Goal: Task Accomplishment & Management: Manage account settings

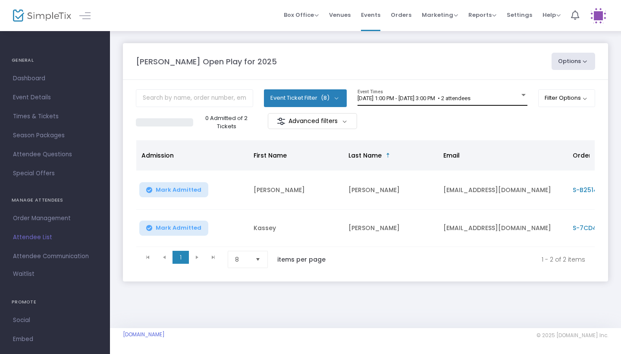
click at [469, 92] on div "9/13/2025 @ 1:00 PM - 9/13/2025 @ 3:00 PM • 2 attendees Event Times" at bounding box center [443, 97] width 170 height 16
click at [475, 104] on div "9/13/2025 @ 1:00 PM - 9/13/2025 @ 3:00 PM • 2 attendees Event Times" at bounding box center [443, 97] width 170 height 16
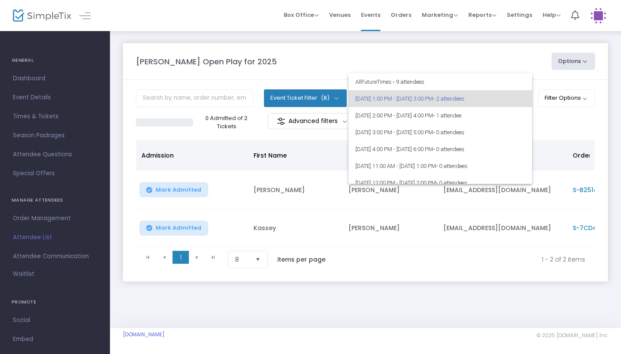
click at [489, 63] on div at bounding box center [310, 177] width 621 height 354
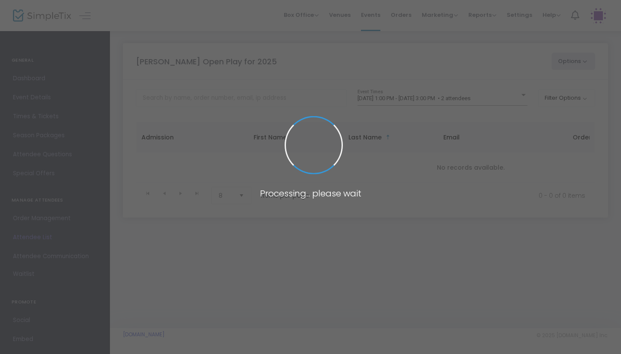
click at [490, 100] on span at bounding box center [310, 177] width 621 height 354
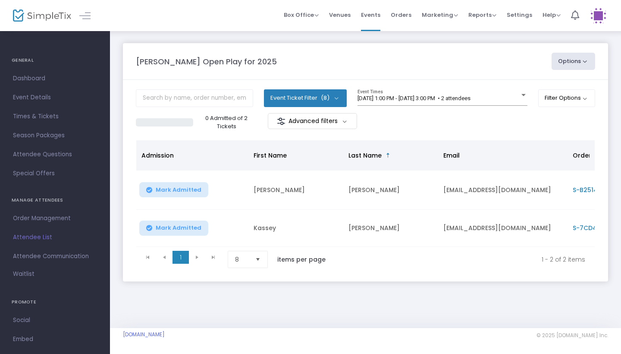
click at [490, 100] on body "Processing... please wait Box Office Sell Tickets Bookings Sell Season Pass Ven…" at bounding box center [310, 177] width 621 height 354
click at [471, 100] on span "[DATE] 1:00 PM - [DATE] 3:00 PM • 2 attendees" at bounding box center [414, 98] width 113 height 6
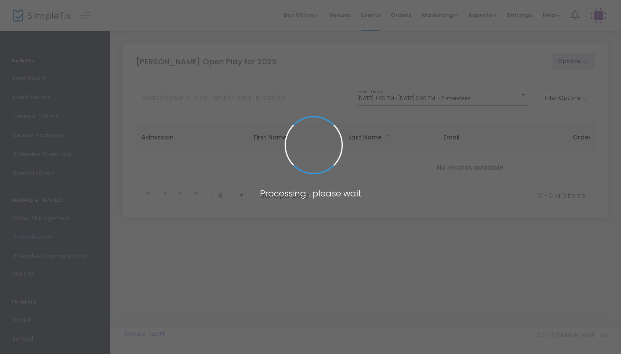
click at [491, 100] on span at bounding box center [310, 177] width 621 height 354
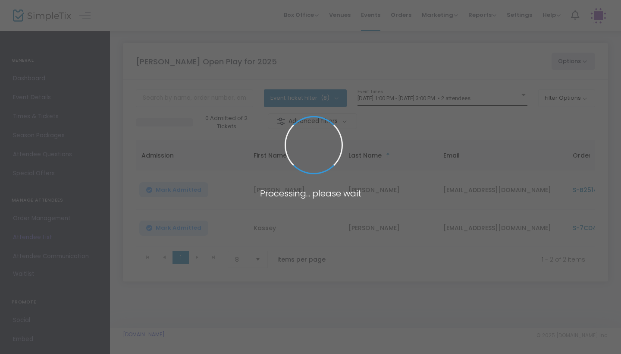
click at [514, 98] on div "[DATE] 1:00 PM - [DATE] 3:00 PM • 2 attendees" at bounding box center [439, 98] width 162 height 6
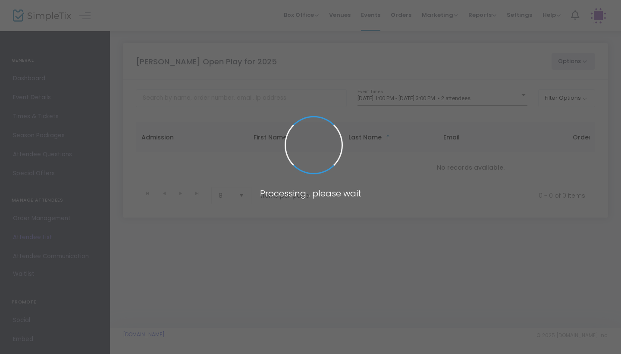
click at [506, 102] on span at bounding box center [310, 177] width 621 height 354
click at [511, 100] on span at bounding box center [310, 177] width 621 height 354
click at [515, 98] on span at bounding box center [310, 177] width 621 height 354
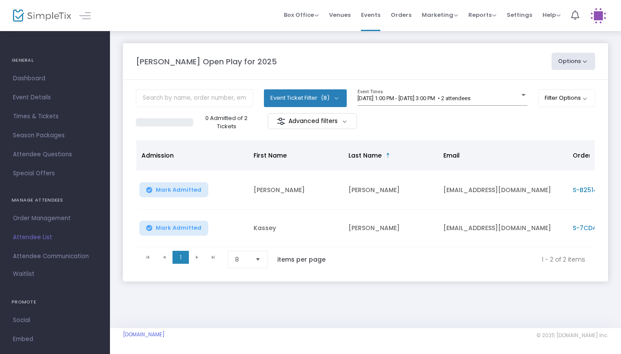
click at [515, 98] on div "[DATE] 1:00 PM - [DATE] 3:00 PM • 2 attendees" at bounding box center [439, 98] width 162 height 6
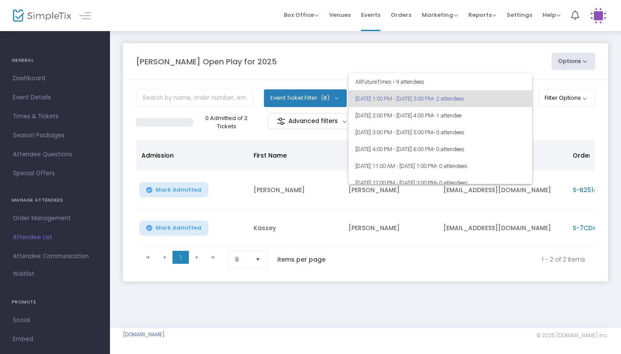
click at [496, 57] on div at bounding box center [310, 177] width 621 height 354
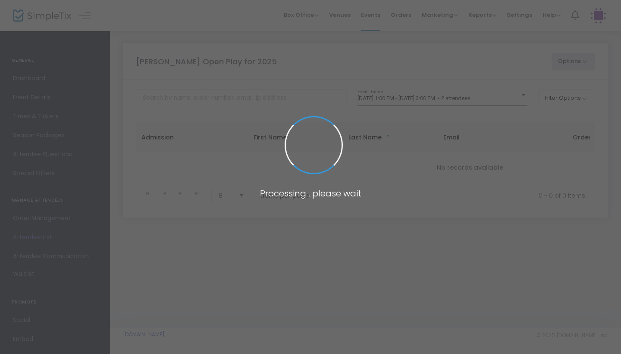
click at [505, 98] on span at bounding box center [310, 177] width 621 height 354
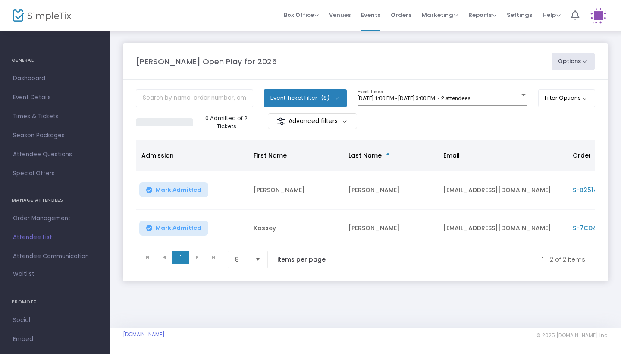
click at [471, 98] on span "[DATE] 1:00 PM - [DATE] 3:00 PM • 2 attendees" at bounding box center [414, 98] width 113 height 6
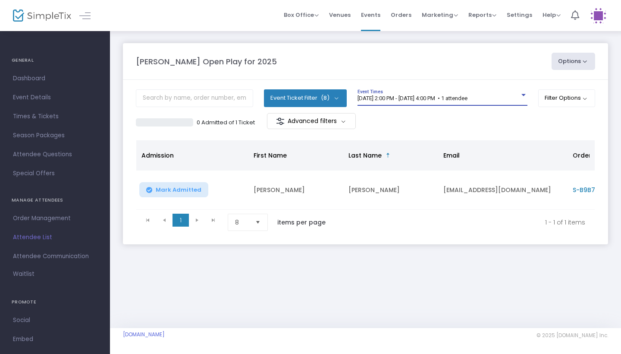
click at [468, 100] on span "[DATE] 2:00 PM - [DATE] 4:00 PM • 1 attendee" at bounding box center [413, 98] width 110 height 6
click at [443, 101] on span "9/13/2025 @ 2:00 PM - 9/13/2025 @ 4:00 PM • 1 attendee" at bounding box center [413, 98] width 110 height 6
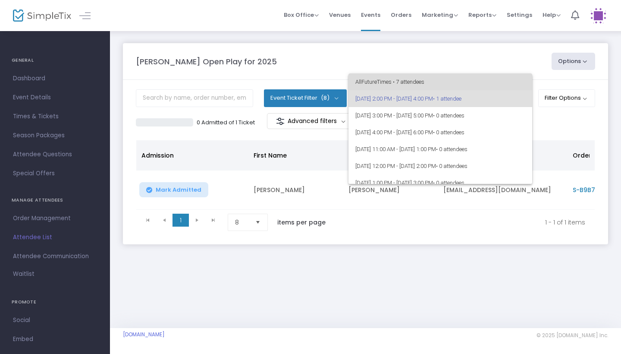
click at [505, 78] on span "All Future Times • 7 attendees" at bounding box center [440, 81] width 170 height 17
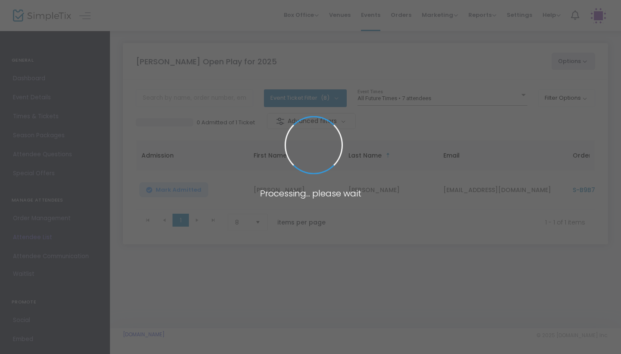
click at [429, 97] on span at bounding box center [310, 177] width 621 height 354
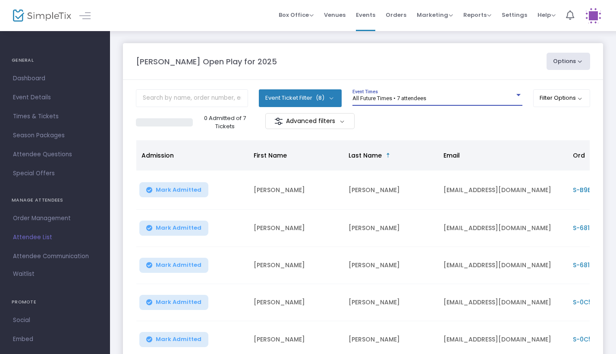
click at [421, 96] on span "All Future Times • 7 attendees" at bounding box center [389, 98] width 74 height 6
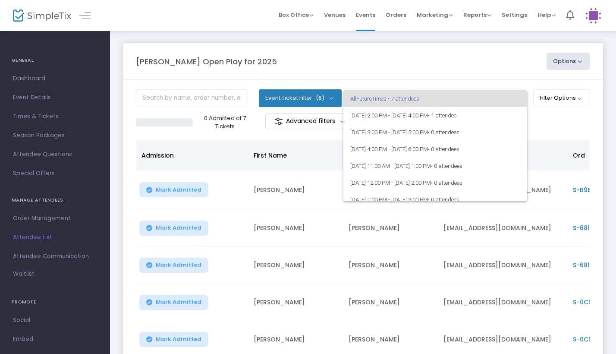
click at [537, 117] on div at bounding box center [308, 177] width 616 height 354
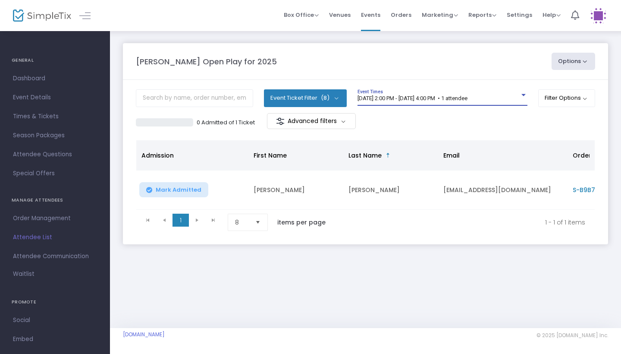
click at [468, 100] on span "[DATE] 2:00 PM - [DATE] 4:00 PM • 1 attendee" at bounding box center [413, 98] width 110 height 6
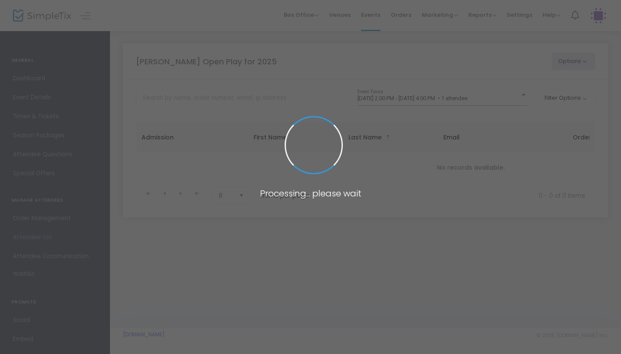
click at [483, 97] on span at bounding box center [310, 177] width 621 height 354
click at [492, 98] on span at bounding box center [310, 177] width 621 height 354
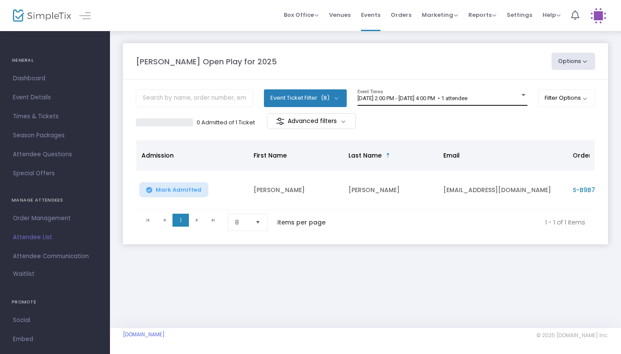
click at [494, 103] on div "9/13/2025 @ 2:00 PM - 9/13/2025 @ 4:00 PM • 1 attendee Event Times" at bounding box center [443, 97] width 170 height 16
click at [468, 98] on span "[DATE] 2:00 PM - [DATE] 4:00 PM • 1 attendee" at bounding box center [413, 98] width 110 height 6
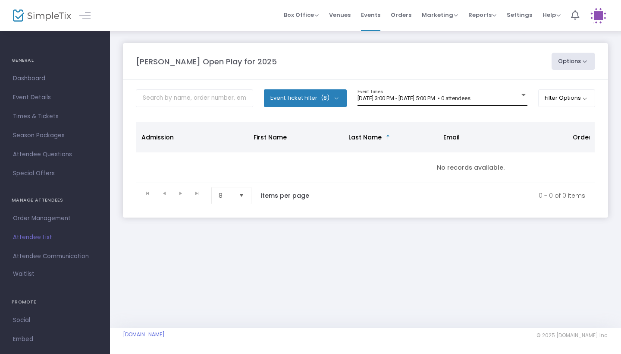
click at [471, 98] on span "[DATE] 3:00 PM - [DATE] 5:00 PM • 0 attendees" at bounding box center [414, 98] width 113 height 6
